Goal: Register for event/course

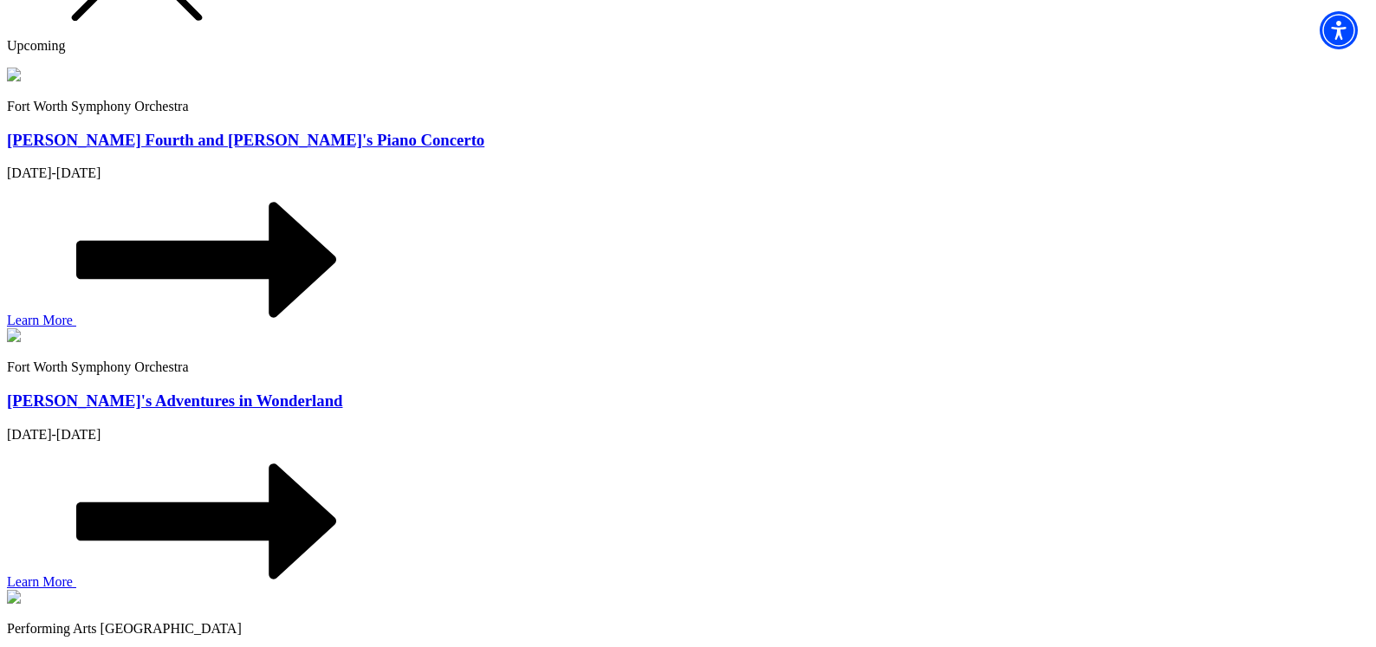
scroll to position [1820, 0]
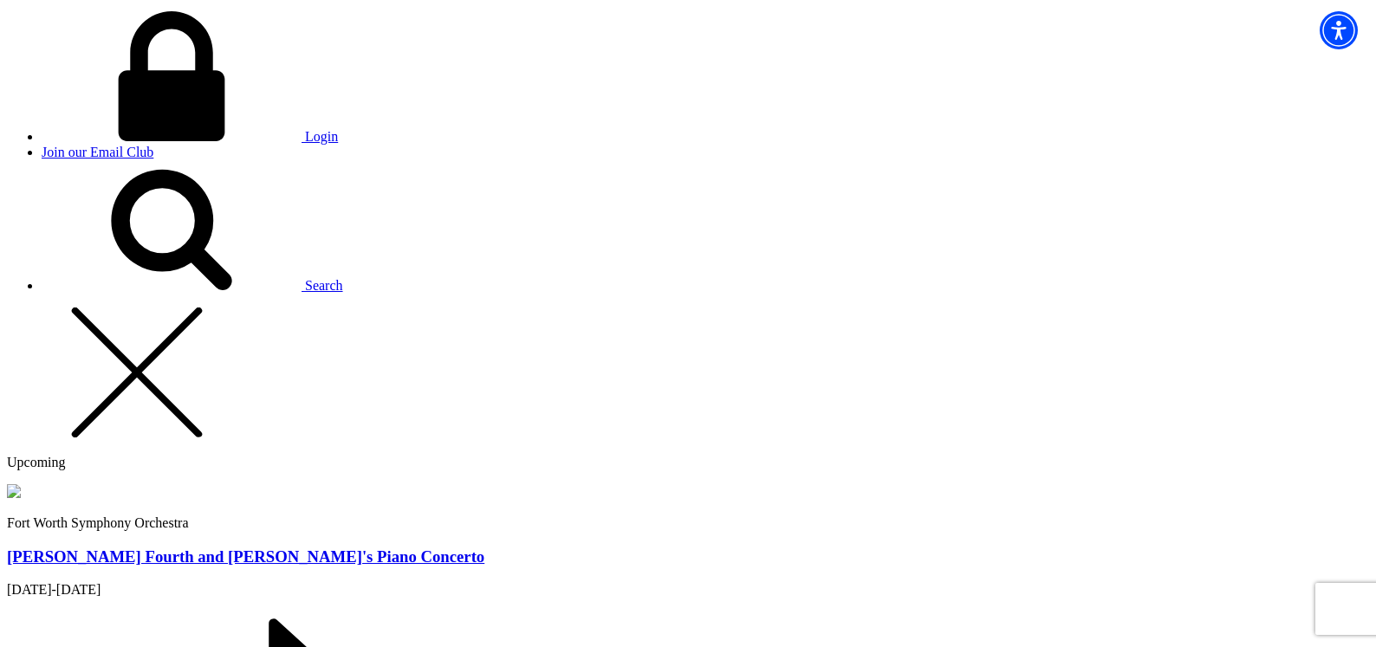
scroll to position [1386, 0]
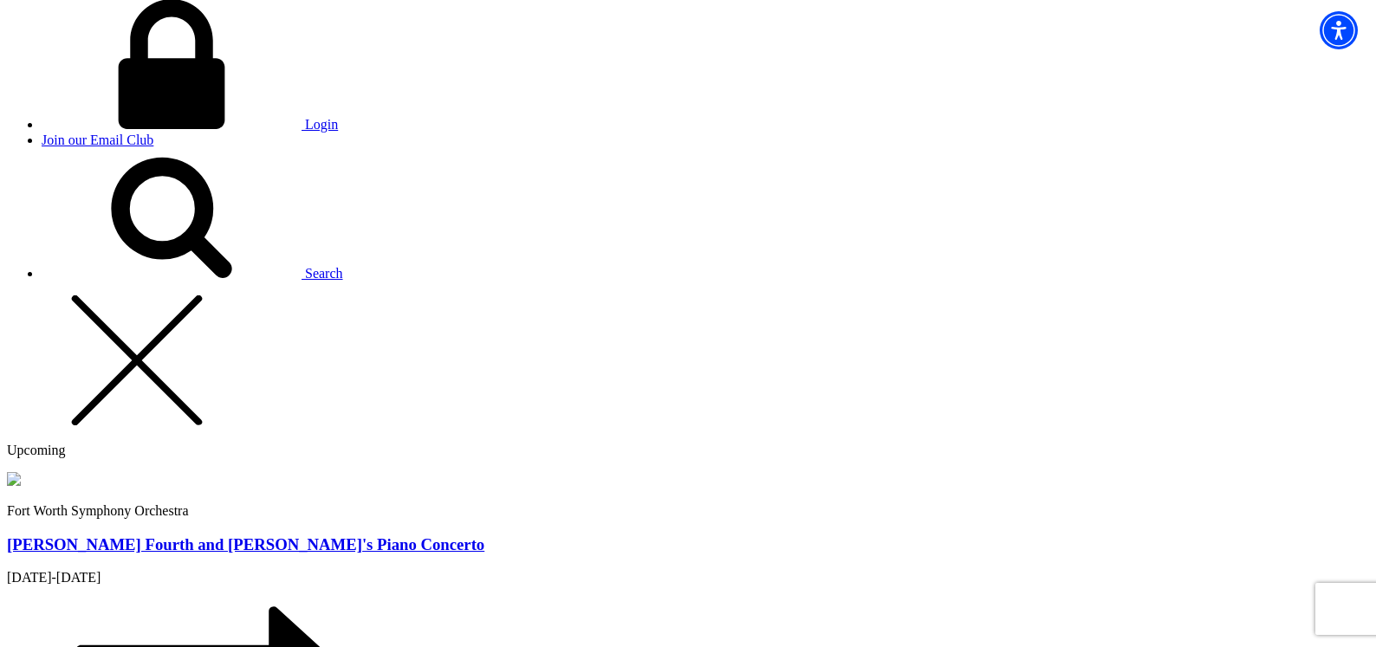
select select "[PERSON_NAME] ISD"
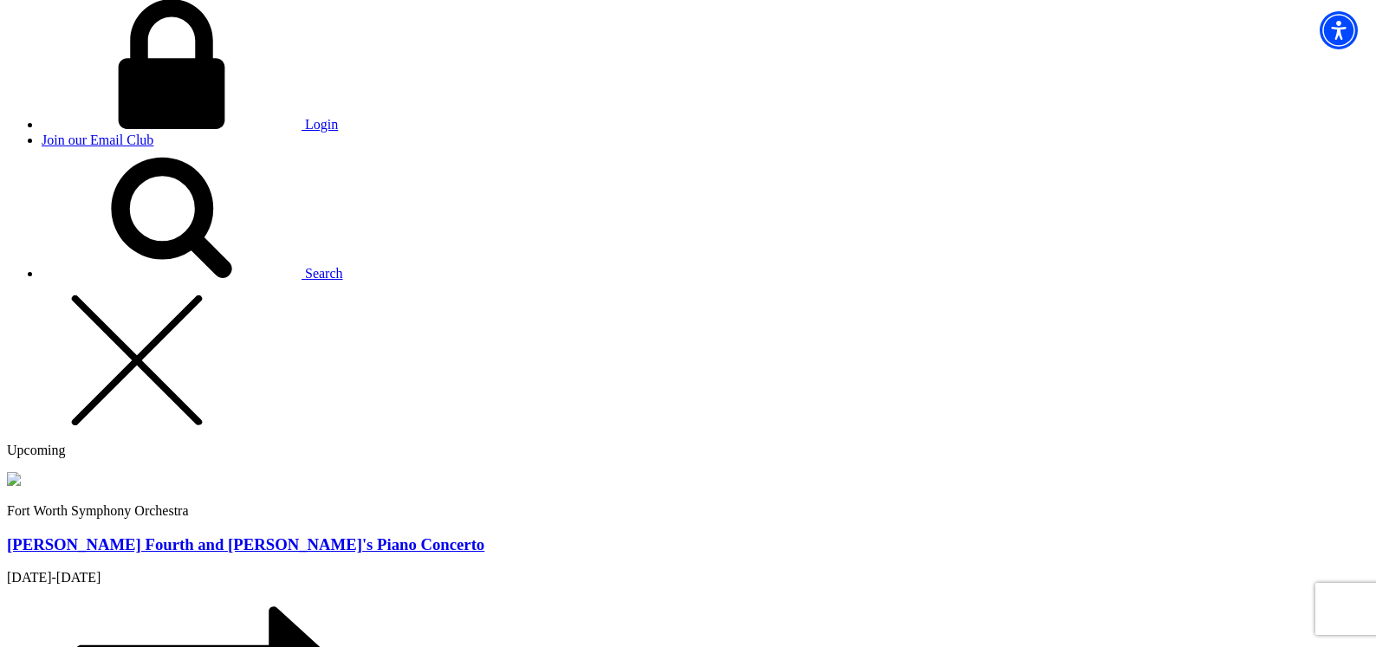
select select "Forestburg ISD"
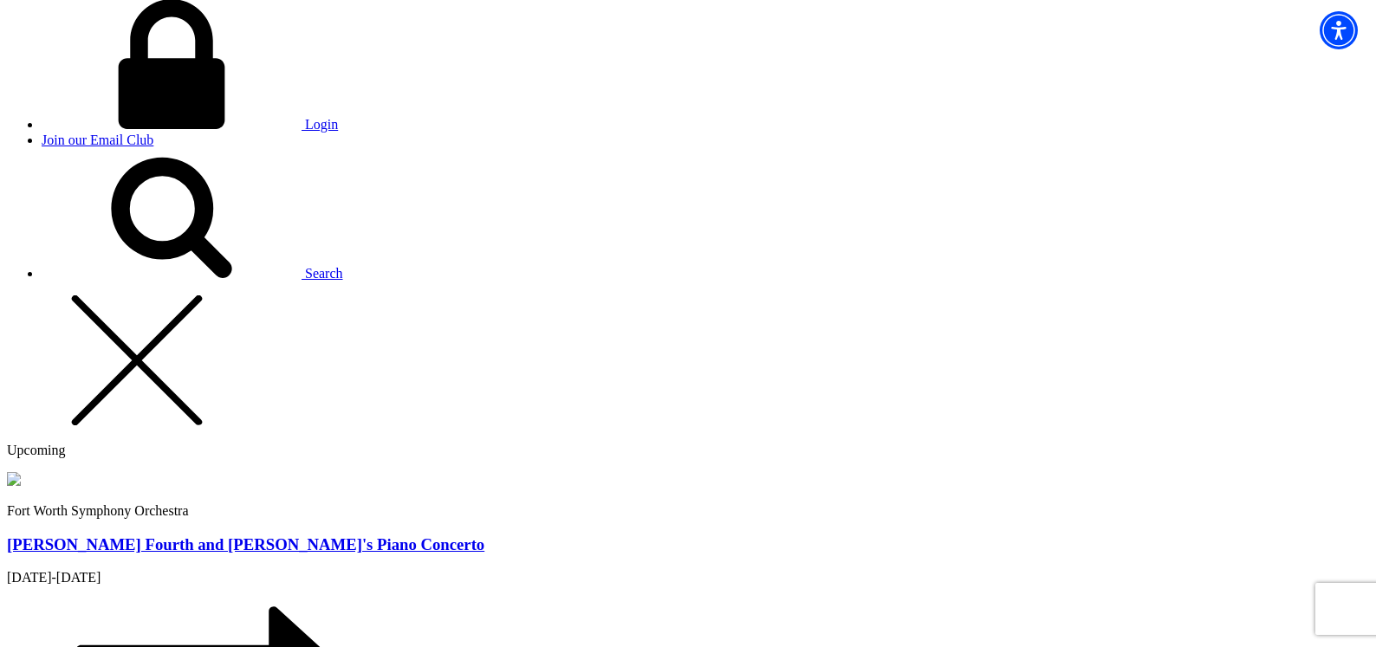
select select "Burkburnett ISD"
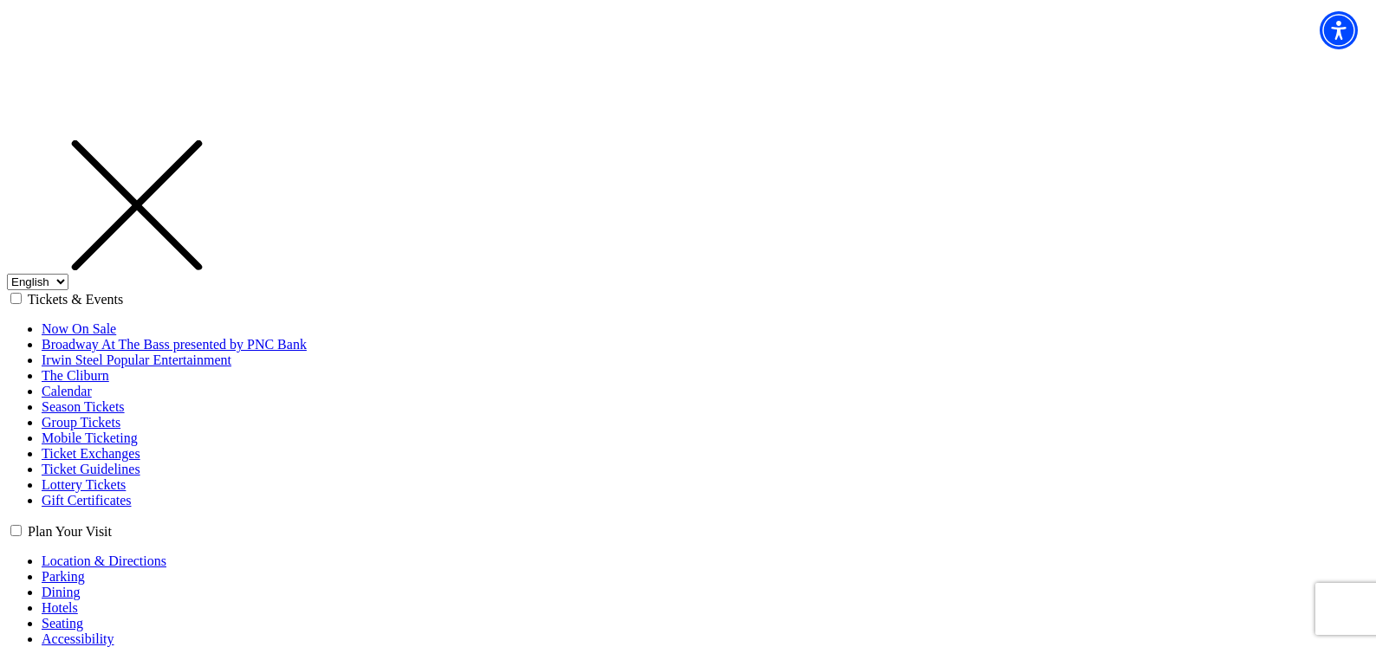
drag, startPoint x: 1233, startPoint y: 573, endPoint x: 1317, endPoint y: 617, distance: 95.0
